Goal: Find specific page/section: Find specific page/section

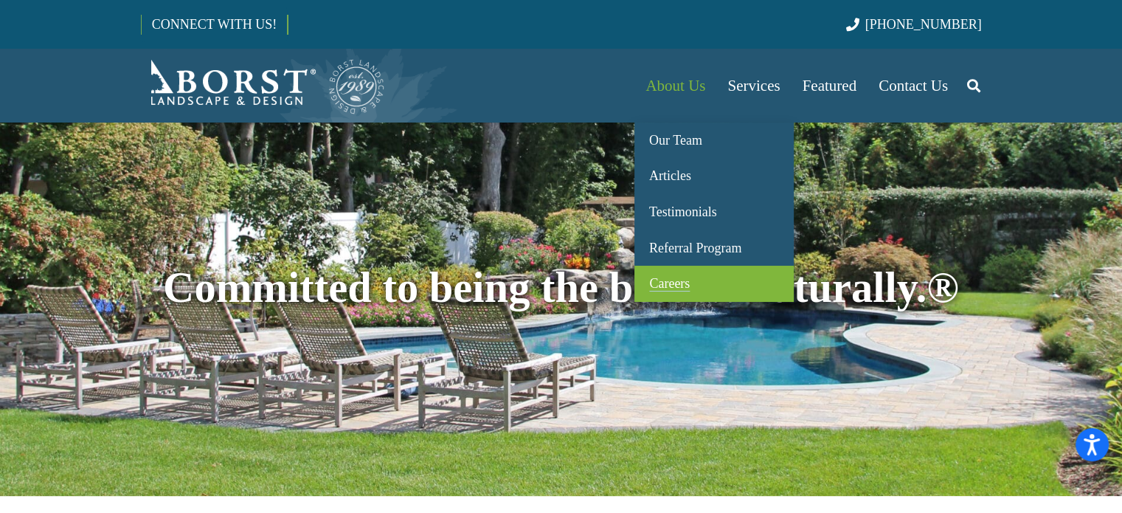
click at [665, 280] on span "Careers" at bounding box center [669, 283] width 41 height 15
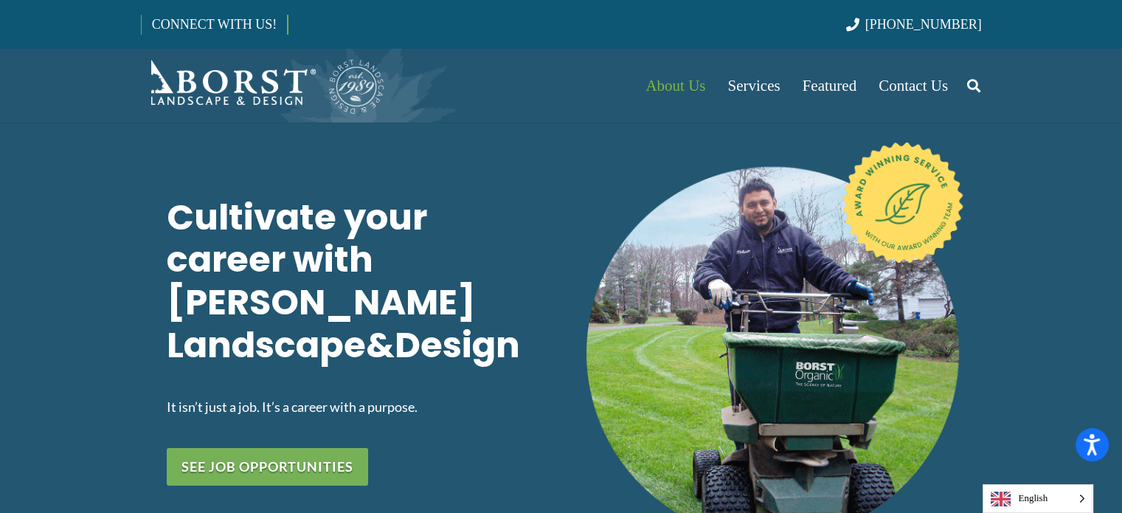
scroll to position [74, 0]
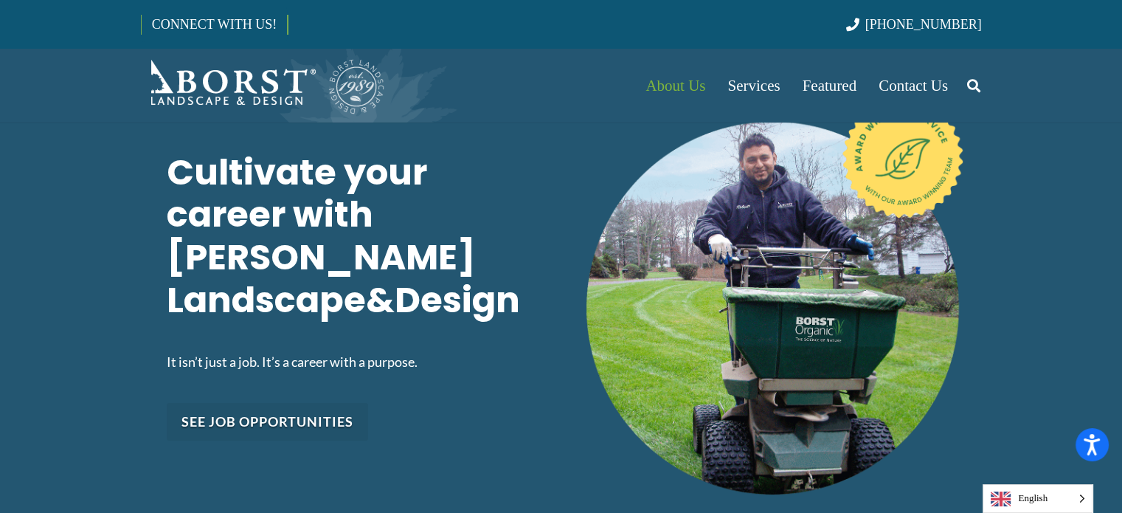
click at [269, 403] on link "See job opportunities" at bounding box center [267, 422] width 201 height 38
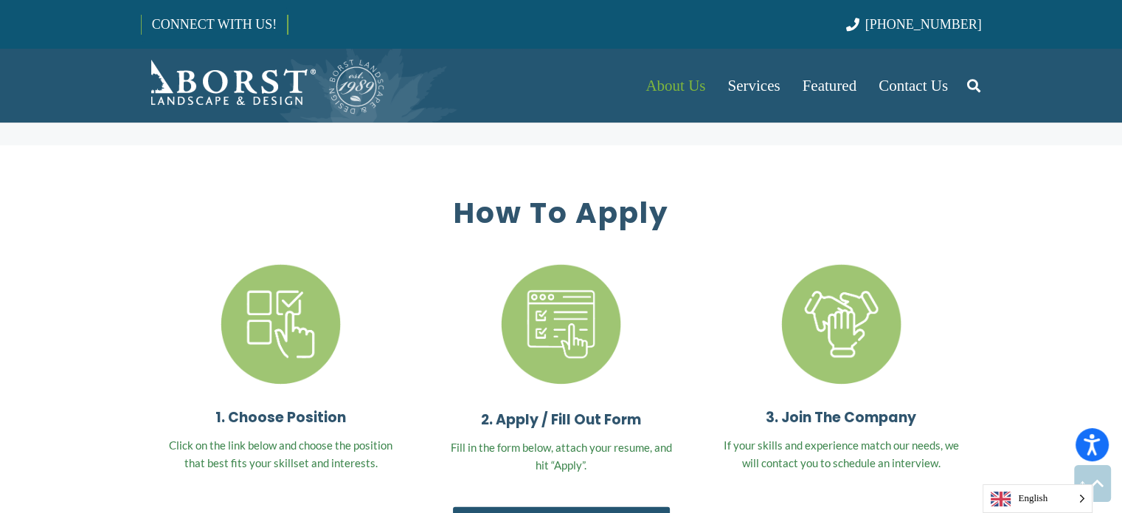
scroll to position [4186, 0]
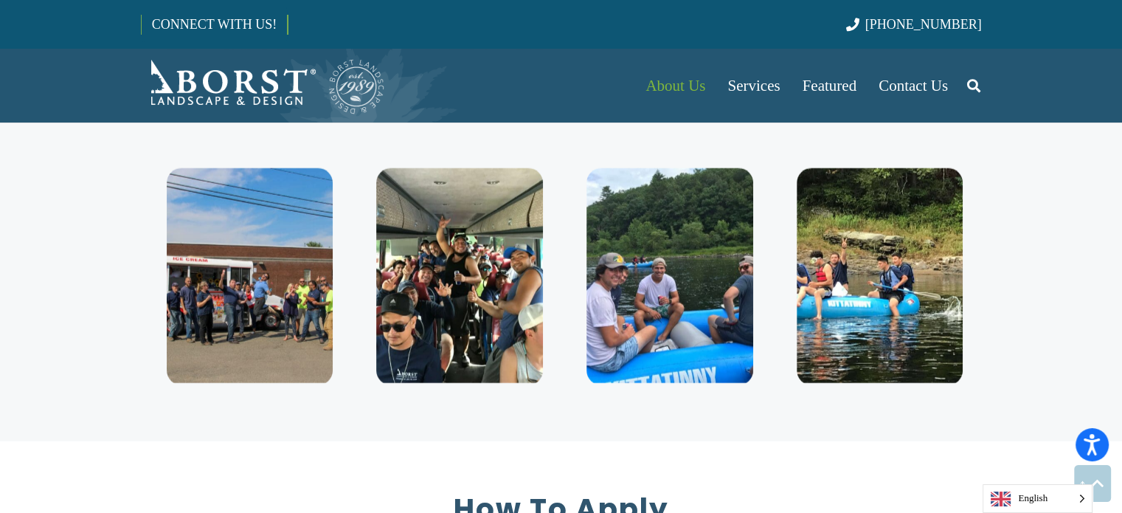
scroll to position [3891, 0]
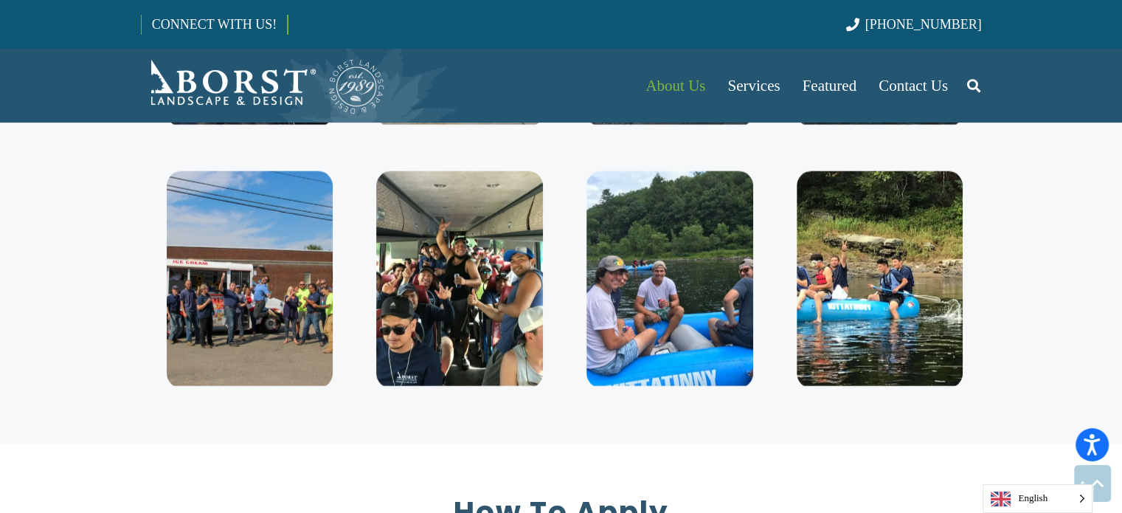
scroll to position [74, 0]
